Goal: Task Accomplishment & Management: Complete application form

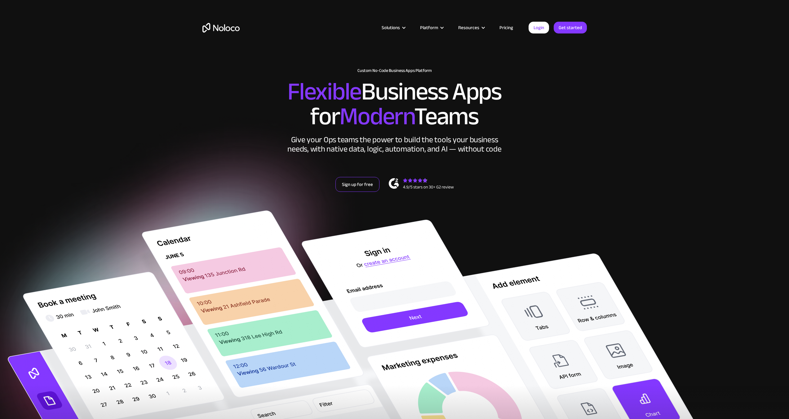
click at [352, 185] on link "Sign up for free" at bounding box center [358, 184] width 44 height 15
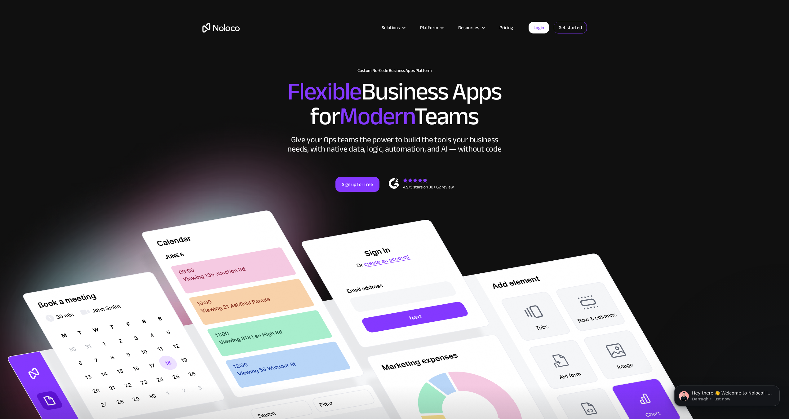
click at [0, 0] on link "Get started" at bounding box center [0, 0] width 0 height 0
click at [567, 28] on link "Get started" at bounding box center [570, 28] width 33 height 12
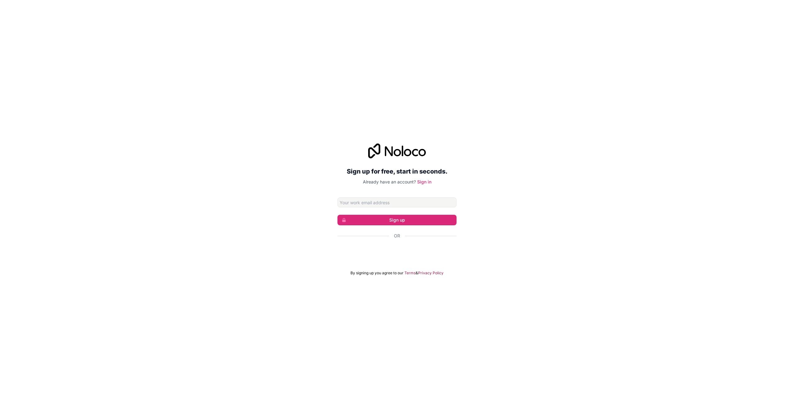
click at [375, 200] on input "Email address" at bounding box center [396, 203] width 119 height 10
type input "[EMAIL_ADDRESS][DOMAIN_NAME]"
click at [383, 220] on button "Sign up" at bounding box center [396, 220] width 119 height 11
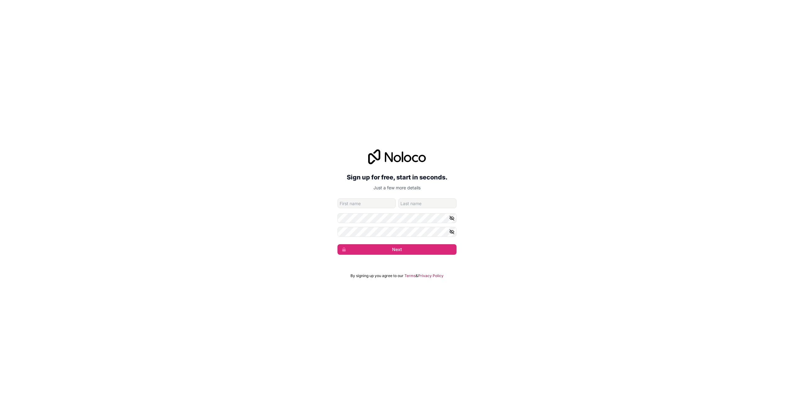
click at [360, 197] on div "Sign up for free, start in seconds. Just a few more details [EMAIL_ADDRESS][DOM…" at bounding box center [396, 201] width 119 height 105
click at [359, 202] on input "given-name" at bounding box center [366, 203] width 58 height 10
type input "[PERSON_NAME]"
